Goal: Information Seeking & Learning: Learn about a topic

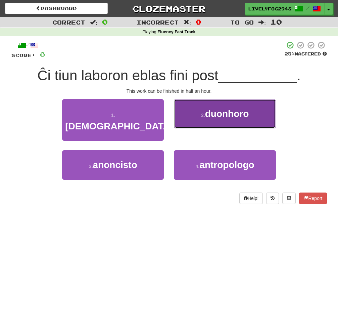
click at [199, 123] on button "2 . duonhoro" at bounding box center [225, 113] width 102 height 29
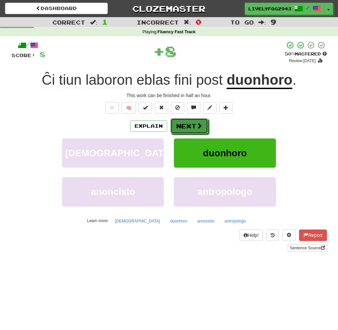
click at [199, 123] on span at bounding box center [199, 126] width 6 height 6
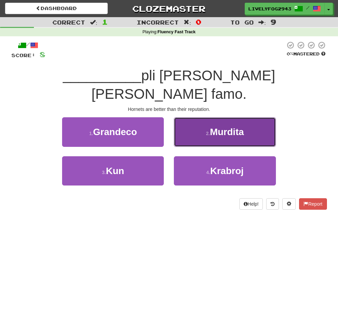
click at [197, 120] on button "2 . Murdita" at bounding box center [225, 131] width 102 height 29
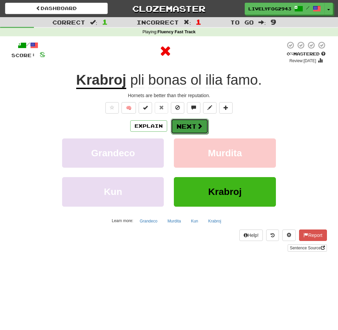
click at [199, 130] on button "Next" at bounding box center [190, 126] width 38 height 15
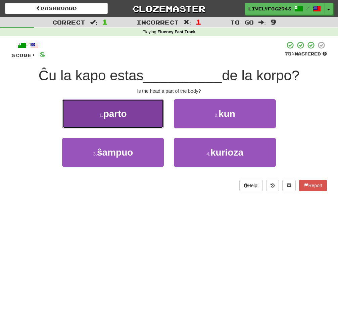
click at [155, 119] on button "1 . parto" at bounding box center [113, 113] width 102 height 29
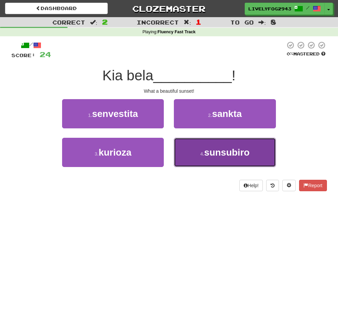
click at [194, 154] on button "4 . sunsubiro" at bounding box center [225, 152] width 102 height 29
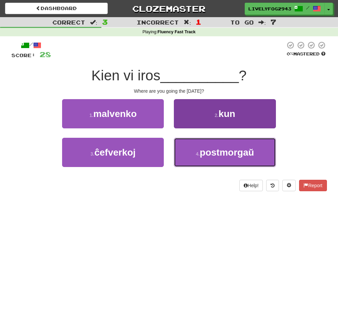
click at [202, 151] on span "postmorgaŭ" at bounding box center [227, 152] width 54 height 10
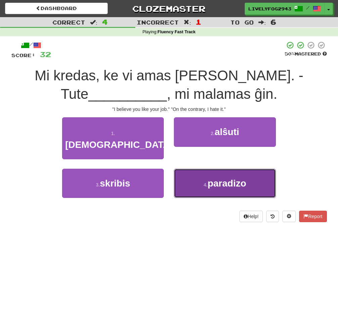
click at [192, 169] on button "4 . paradizo" at bounding box center [225, 183] width 102 height 29
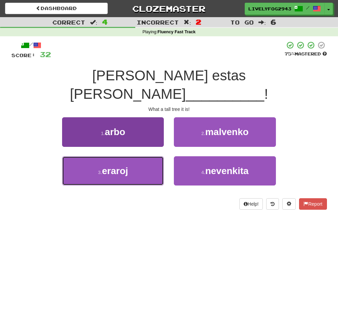
click at [156, 156] on button "3 . eraroj" at bounding box center [113, 170] width 102 height 29
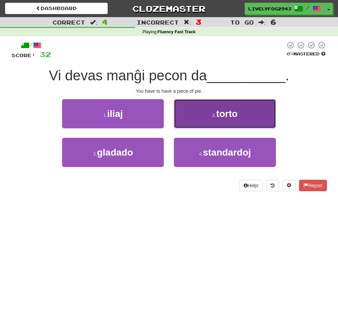
click at [183, 118] on button "2 . torto" at bounding box center [225, 113] width 102 height 29
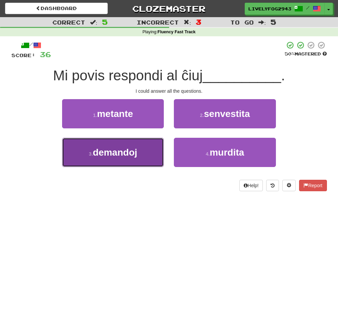
click at [141, 152] on button "3 . demandoj" at bounding box center [113, 152] width 102 height 29
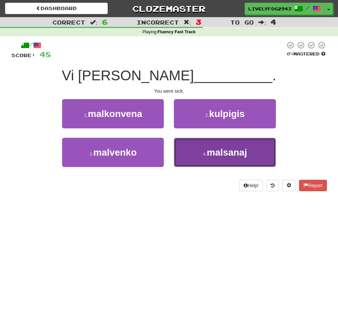
click at [182, 151] on button "4 . [GEOGRAPHIC_DATA]" at bounding box center [225, 152] width 102 height 29
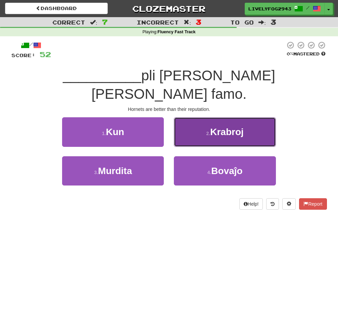
click at [197, 117] on button "2 . [GEOGRAPHIC_DATA]" at bounding box center [225, 131] width 102 height 29
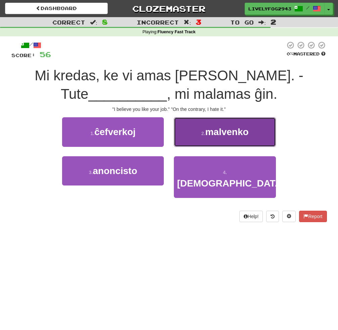
drag, startPoint x: 197, startPoint y: 132, endPoint x: 195, endPoint y: 155, distance: 23.2
click at [196, 132] on button "2 . [GEOGRAPHIC_DATA]" at bounding box center [225, 131] width 102 height 29
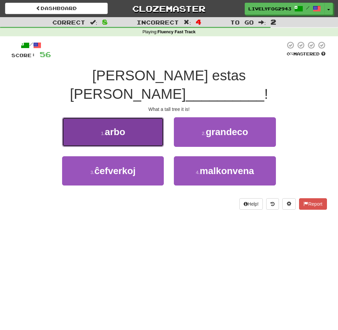
click at [133, 121] on button "1 . [GEOGRAPHIC_DATA]" at bounding box center [113, 131] width 102 height 29
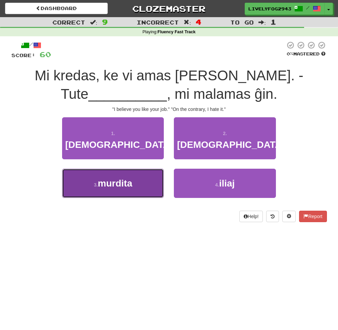
drag, startPoint x: 138, startPoint y: 173, endPoint x: 143, endPoint y: 174, distance: 4.9
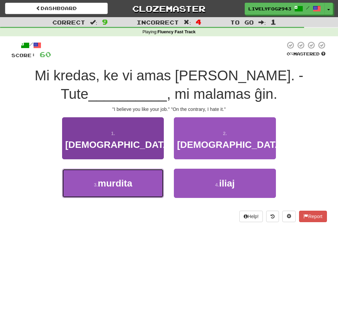
click at [138, 173] on button "3 . murdita" at bounding box center [113, 183] width 102 height 29
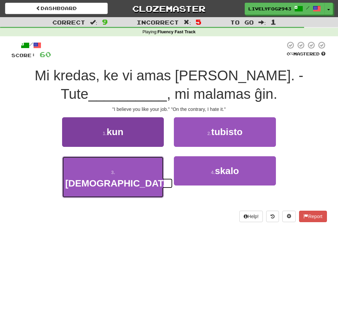
click at [139, 173] on button "3 . [DEMOGRAPHIC_DATA]" at bounding box center [113, 177] width 102 height 42
